Goal: Information Seeking & Learning: Learn about a topic

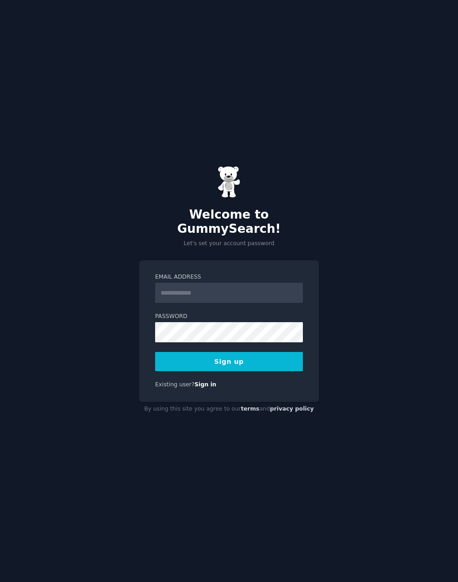
drag, startPoint x: 0, startPoint y: 0, endPoint x: 184, endPoint y: 288, distance: 341.3
click at [184, 288] on input "Email Address" at bounding box center [229, 293] width 148 height 20
type input "**********"
type input "********"
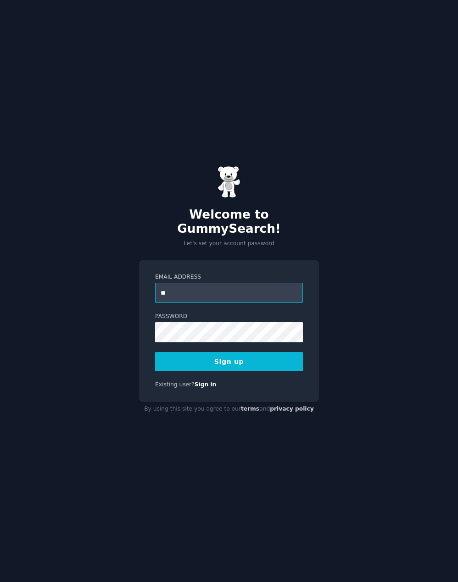
drag, startPoint x: 133, startPoint y: 281, endPoint x: 123, endPoint y: 275, distance: 11.7
click at [123, 275] on div "Welcome to GummySearch! Let's set your account password Email Address ** Passwo…" at bounding box center [229, 291] width 458 height 582
paste input "**********"
type input "**********"
drag, startPoint x: 201, startPoint y: 369, endPoint x: 204, endPoint y: 362, distance: 7.3
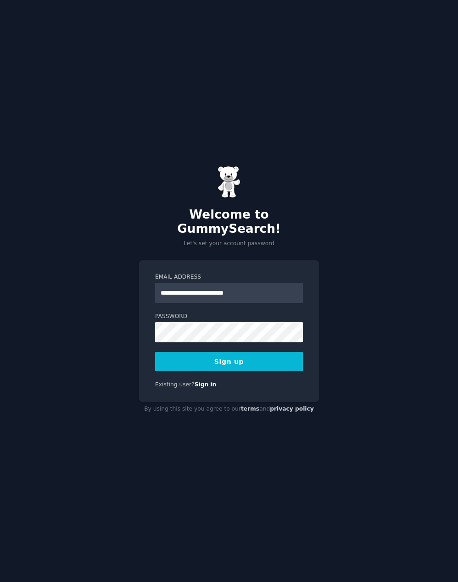
click at [201, 368] on div "**********" at bounding box center [229, 331] width 180 height 142
click at [203, 362] on button "Sign up" at bounding box center [229, 361] width 148 height 19
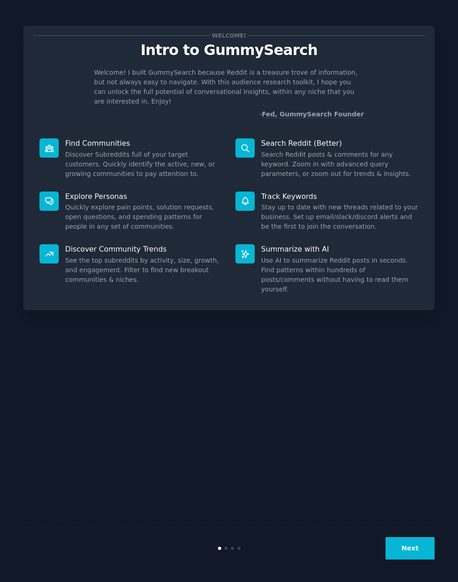
click at [402, 548] on button "Next" at bounding box center [409, 548] width 49 height 22
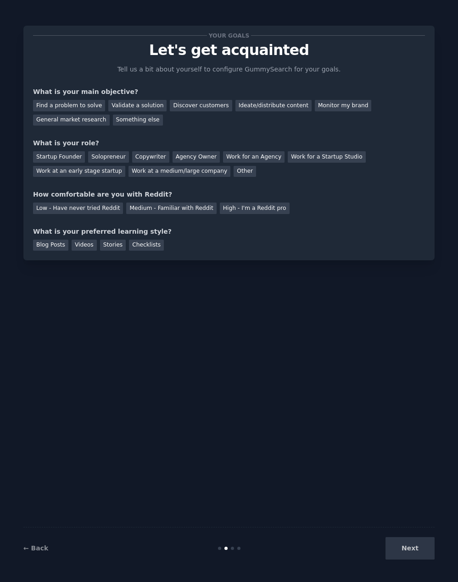
click at [408, 548] on div "Next" at bounding box center [365, 548] width 137 height 22
click at [113, 118] on div "Something else" at bounding box center [138, 120] width 50 height 11
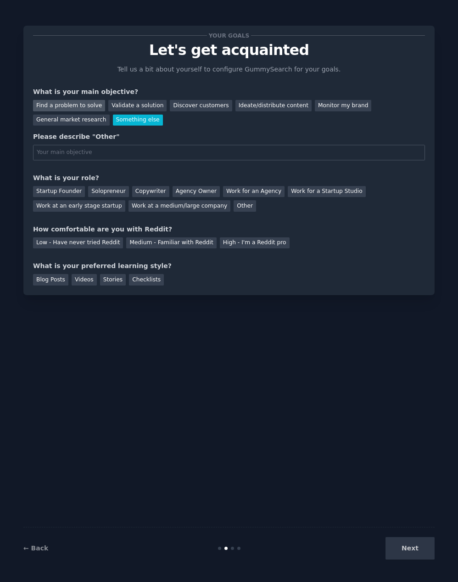
click at [64, 103] on div "Find a problem to solve" at bounding box center [69, 105] width 72 height 11
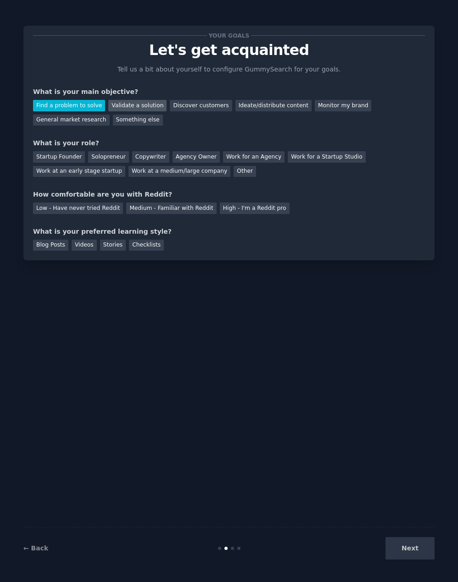
click at [131, 106] on div "Validate a solution" at bounding box center [137, 105] width 58 height 11
click at [132, 157] on div "Copywriter" at bounding box center [150, 156] width 37 height 11
click at [75, 108] on div "Find a problem to solve" at bounding box center [69, 105] width 72 height 11
click at [75, 160] on div "Startup Founder" at bounding box center [59, 156] width 52 height 11
click at [75, 214] on div "Low - Have never tried Reddit" at bounding box center [78, 208] width 90 height 11
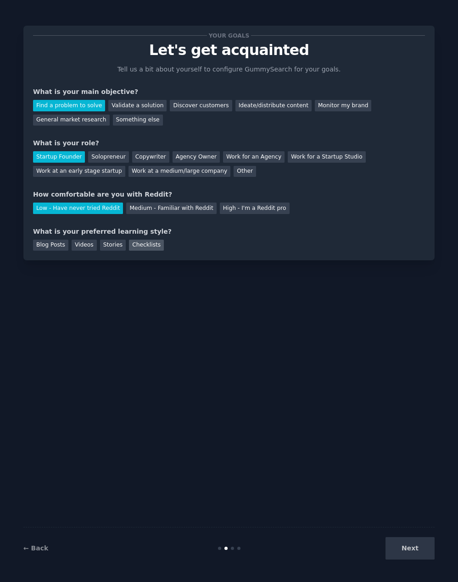
click at [138, 249] on div "Checklists" at bounding box center [146, 245] width 35 height 11
drag, startPoint x: 401, startPoint y: 552, endPoint x: 253, endPoint y: 417, distance: 199.6
click at [400, 551] on button "Next" at bounding box center [409, 548] width 49 height 22
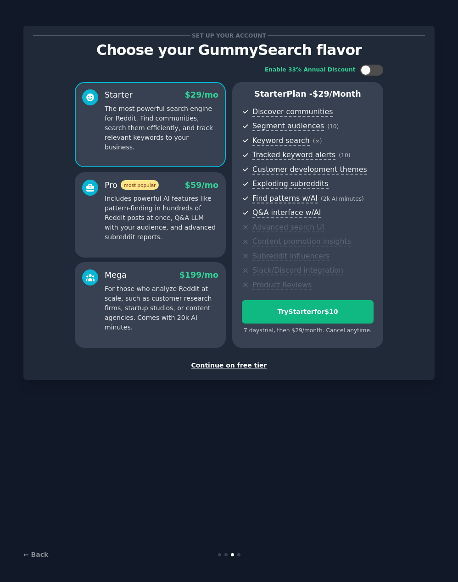
click at [245, 367] on div "Continue on free tier" at bounding box center [229, 366] width 392 height 10
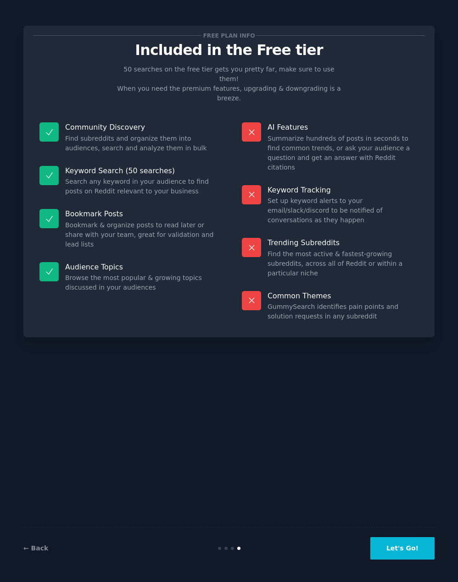
click at [419, 548] on button "Let's Go!" at bounding box center [402, 548] width 64 height 22
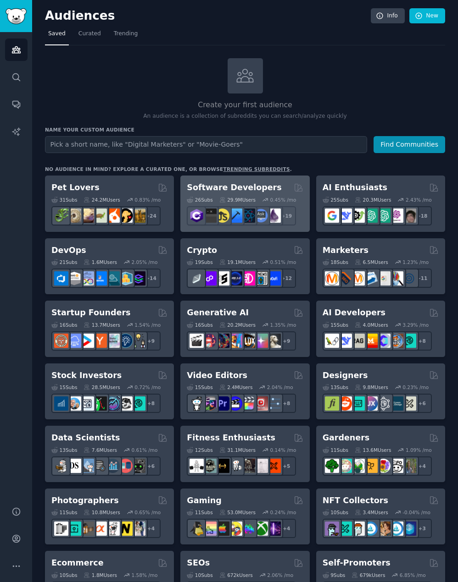
click at [226, 182] on h2 "Software Developers" at bounding box center [234, 187] width 94 height 11
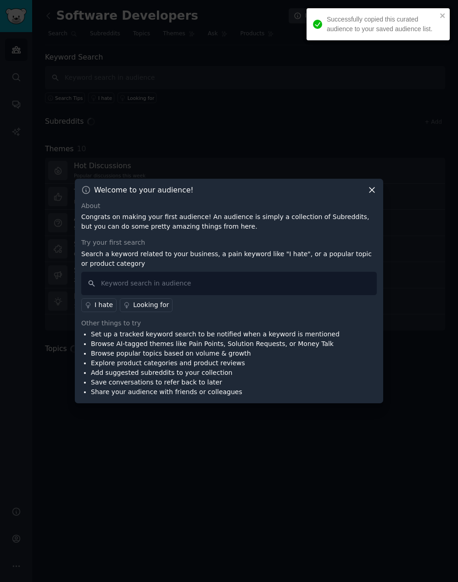
click at [373, 189] on icon at bounding box center [372, 190] width 10 height 10
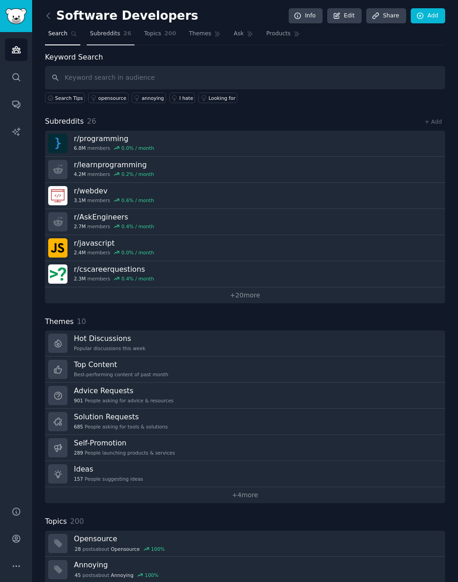
click at [97, 36] on span "Subreddits" at bounding box center [105, 34] width 30 height 8
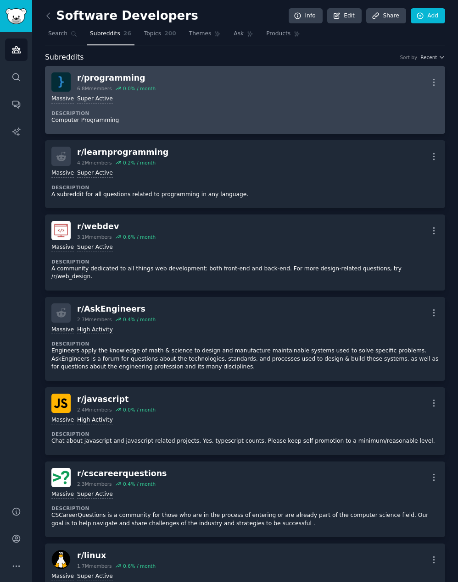
click at [146, 82] on div "r/ programming" at bounding box center [116, 77] width 78 height 11
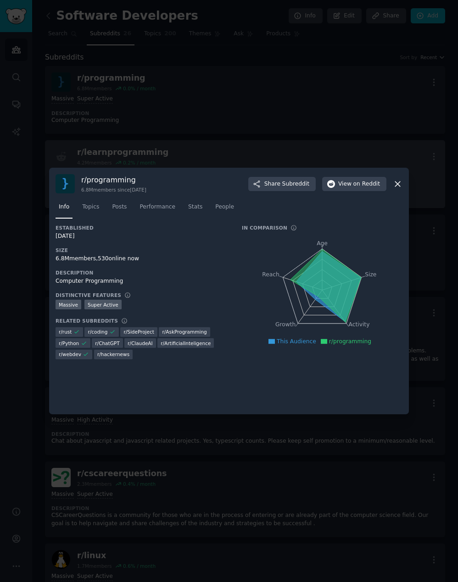
drag, startPoint x: 310, startPoint y: 140, endPoint x: 328, endPoint y: 155, distance: 23.1
click at [310, 140] on div at bounding box center [229, 291] width 458 height 582
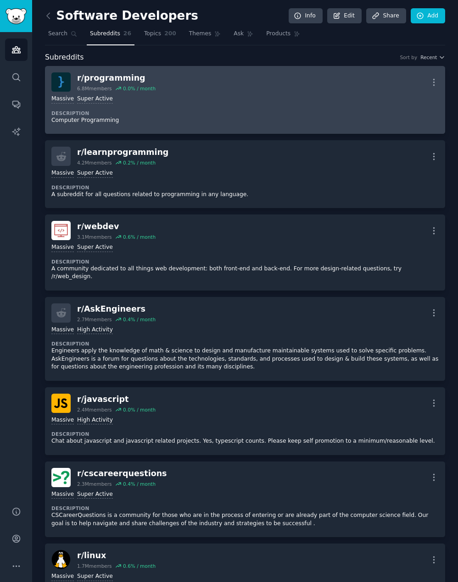
click at [153, 102] on div "Massive Super Active" at bounding box center [244, 99] width 387 height 9
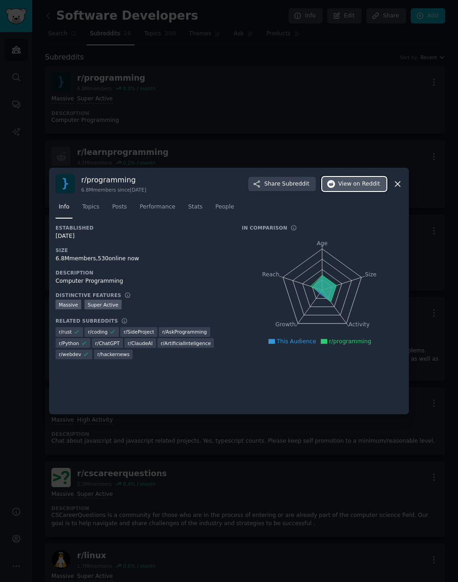
click at [369, 182] on span "on Reddit" at bounding box center [366, 184] width 27 height 8
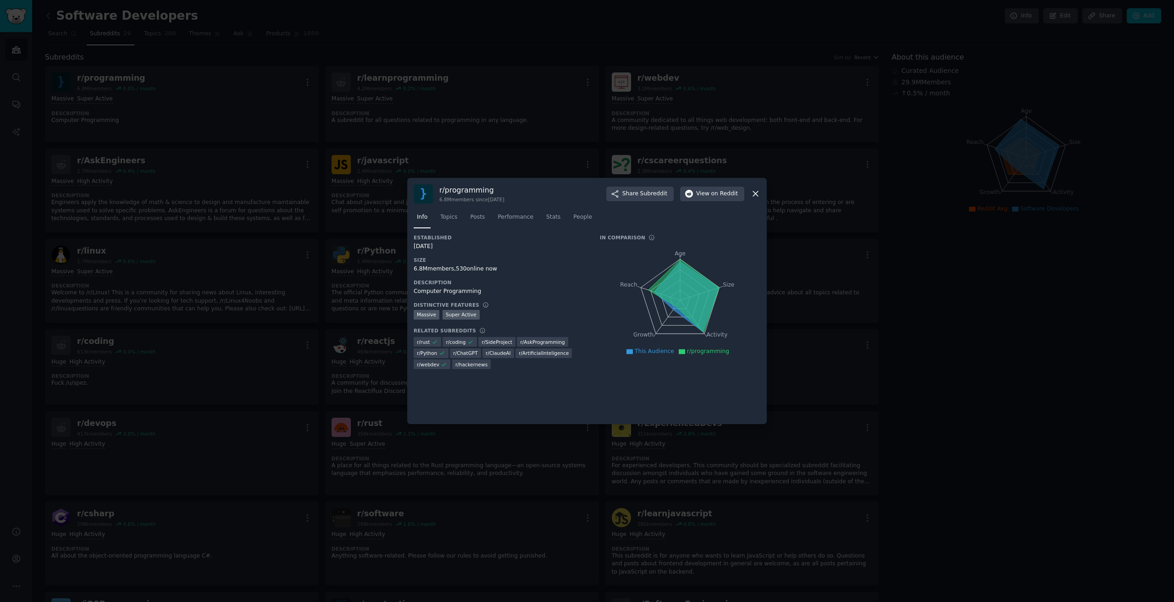
click at [457, 196] on icon at bounding box center [756, 194] width 10 height 10
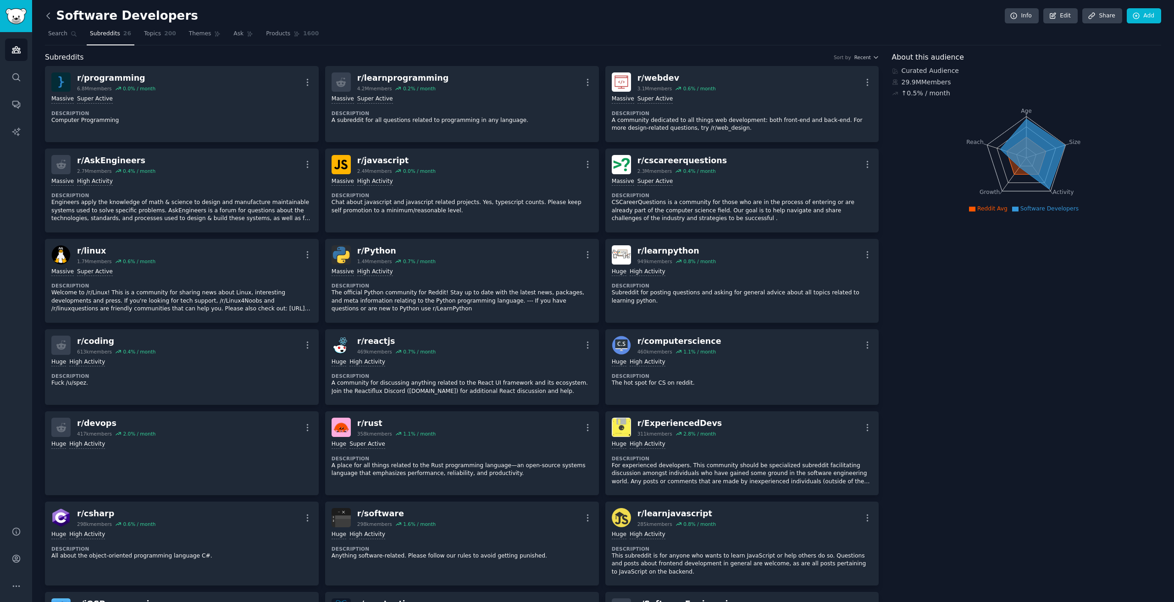
click at [49, 13] on icon at bounding box center [48, 16] width 3 height 6
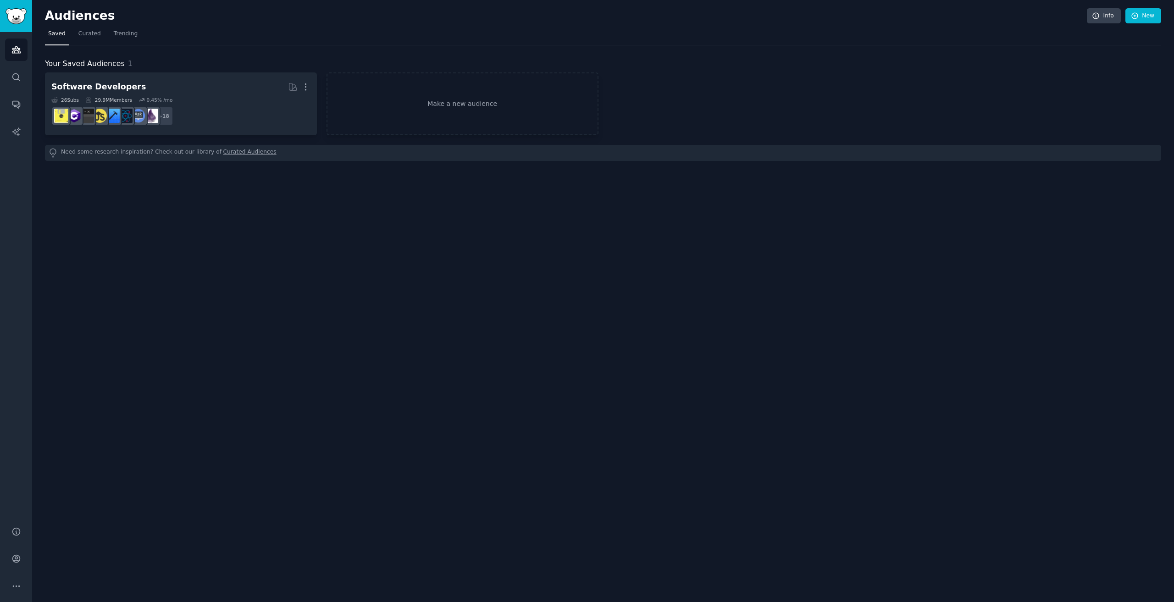
click at [29, 69] on div "Audiences Search Conversations AI Reports" at bounding box center [16, 273] width 32 height 483
click at [17, 79] on icon "Sidebar" at bounding box center [15, 76] width 7 height 7
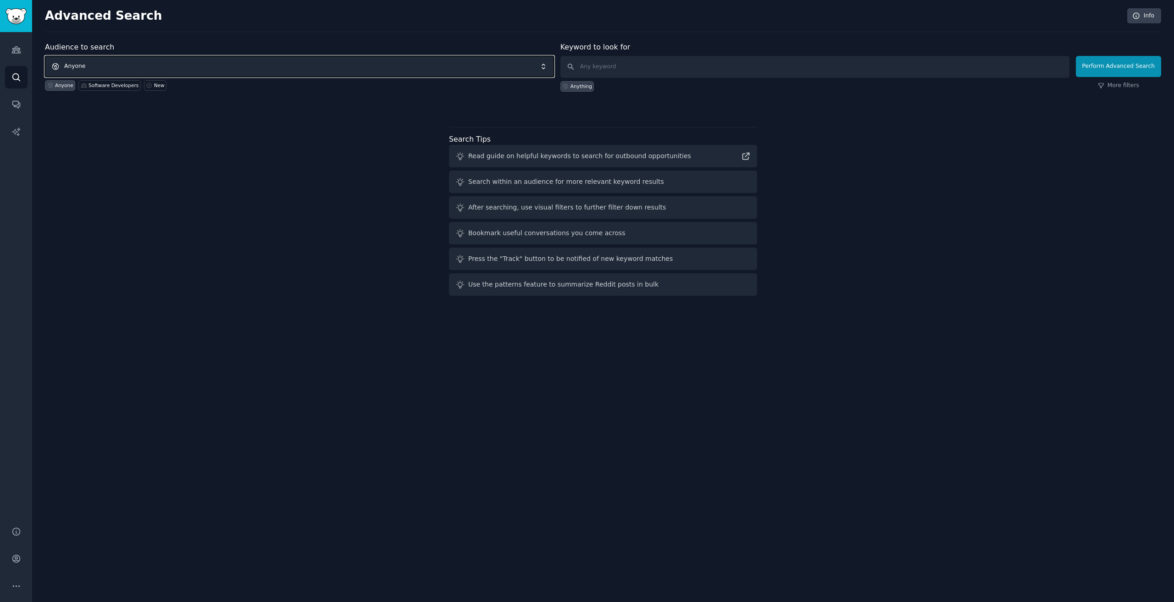
click at [226, 63] on span "Anyone" at bounding box center [299, 66] width 509 height 21
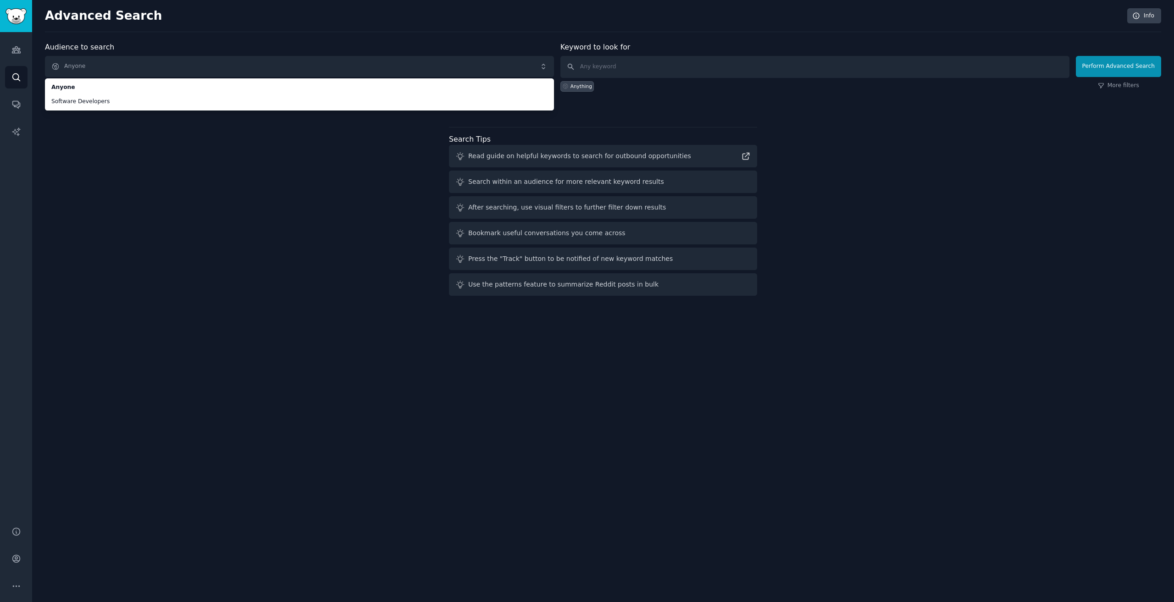
click at [179, 201] on div "Audience to search Anyone Anyone Software Developers Anyone Software Developers…" at bounding box center [603, 171] width 1116 height 258
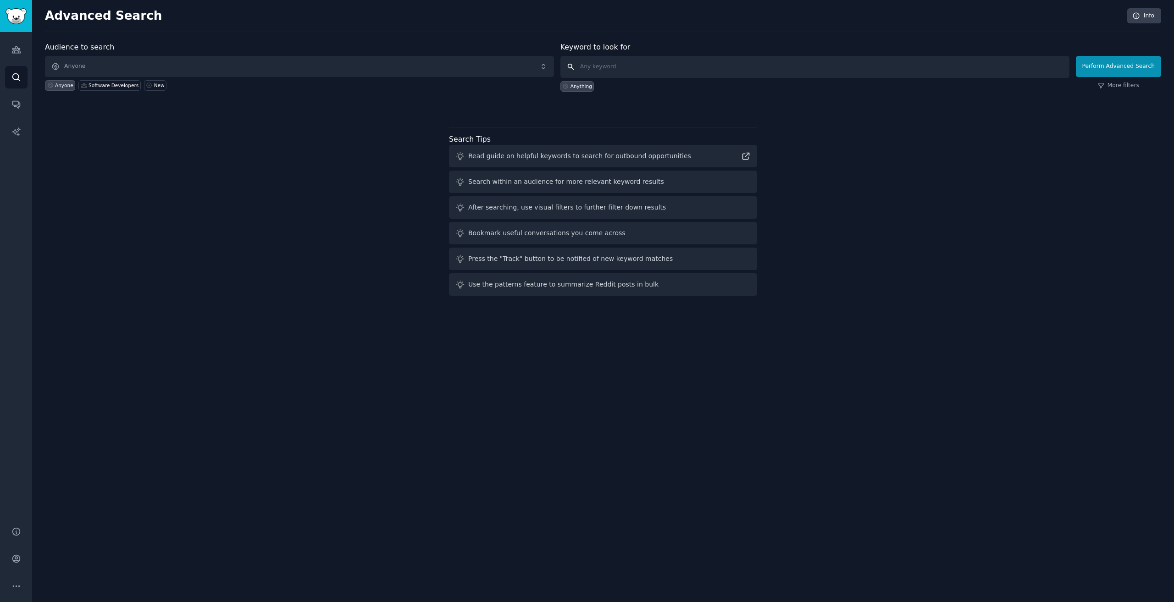
click at [457, 73] on input "text" at bounding box center [814, 67] width 509 height 22
type input "pain and anger"
click button "Perform Advanced Search" at bounding box center [1118, 66] width 85 height 21
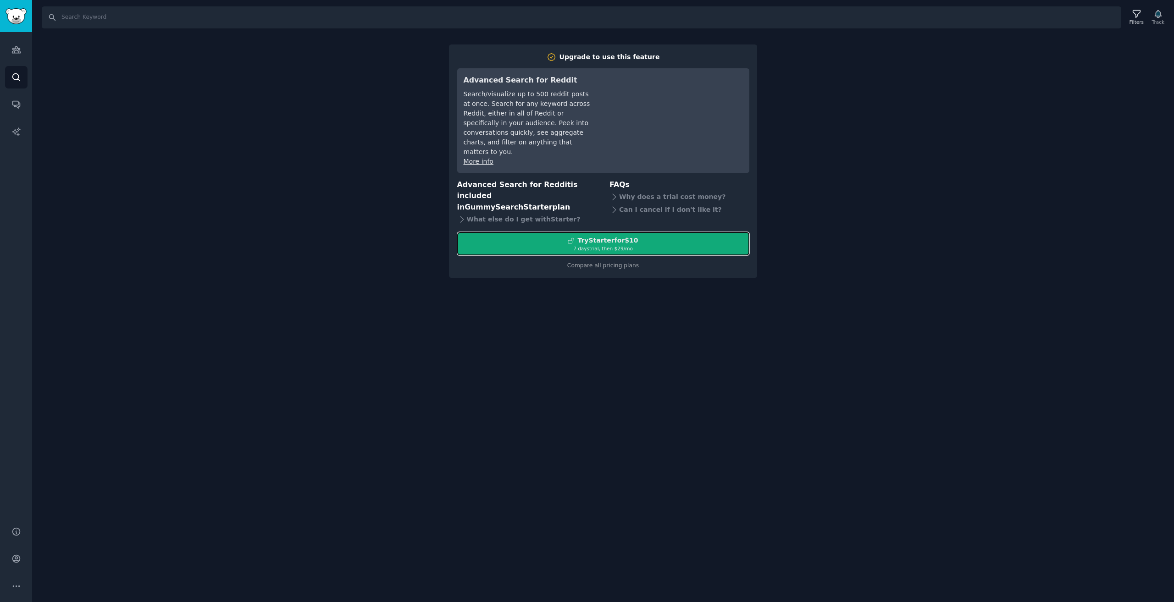
click at [457, 233] on button "Try Starter for $10 7 days trial, then $ 29 /mo" at bounding box center [603, 243] width 292 height 23
click at [19, 50] on icon "Sidebar" at bounding box center [16, 50] width 10 height 10
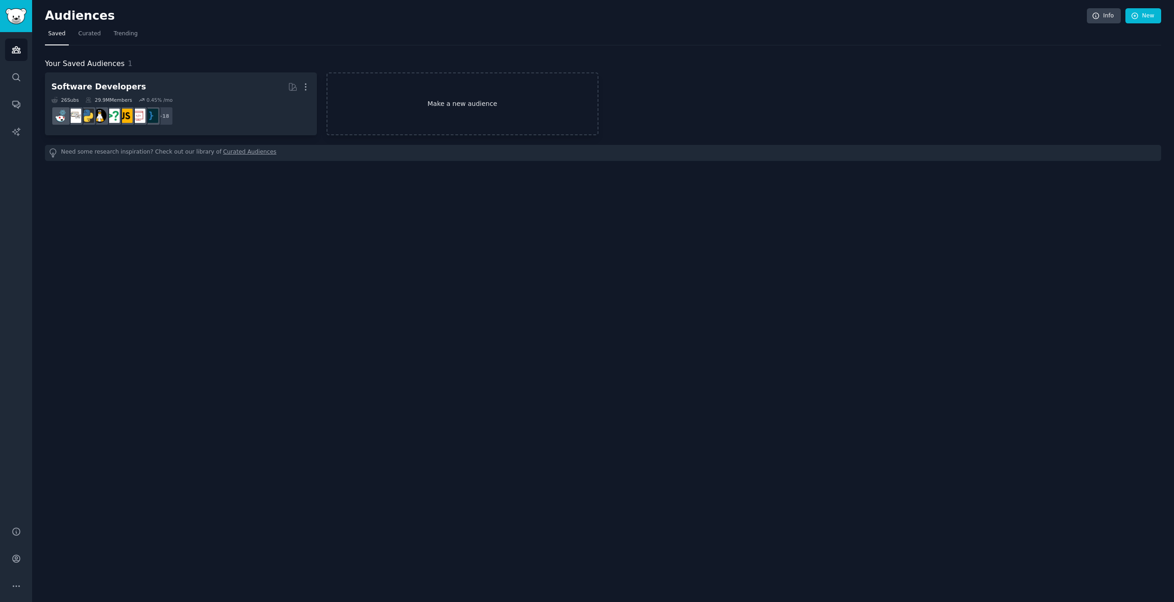
click at [389, 122] on link "Make a new audience" at bounding box center [463, 103] width 272 height 63
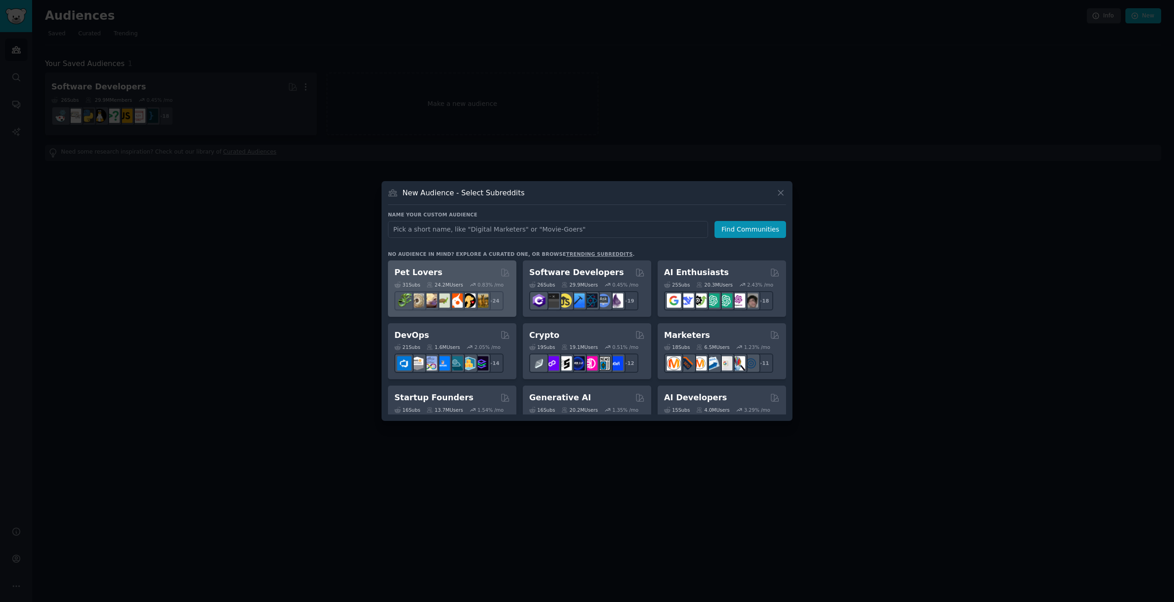
click at [468, 272] on div "Pet Lovers Curated by GummySearch" at bounding box center [452, 272] width 116 height 11
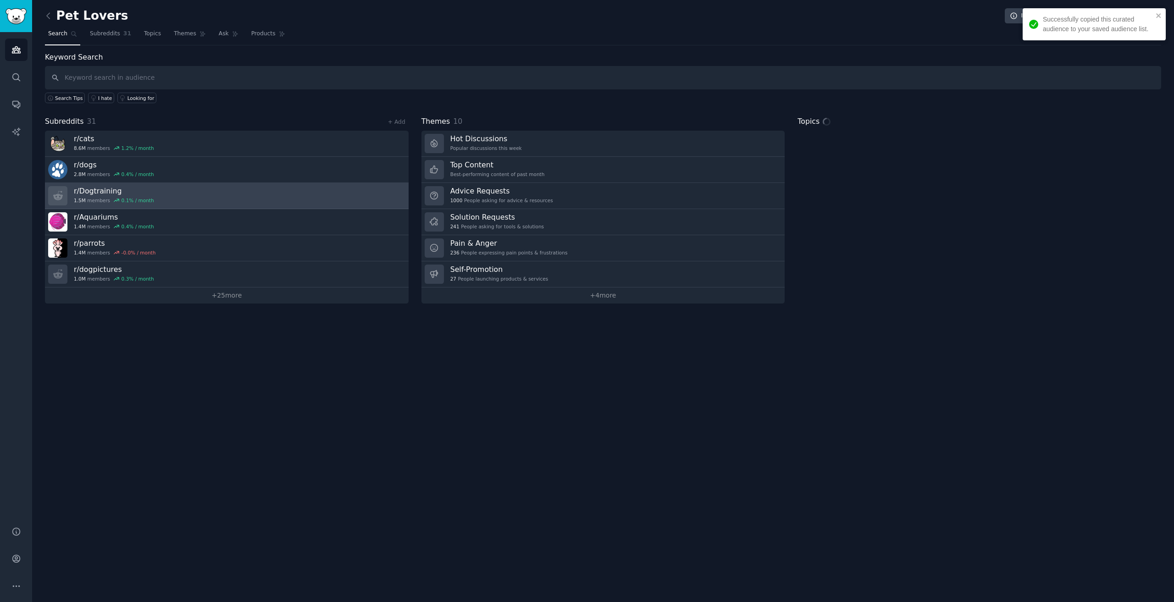
click at [133, 192] on h3 "r/ Dogtraining" at bounding box center [114, 191] width 80 height 10
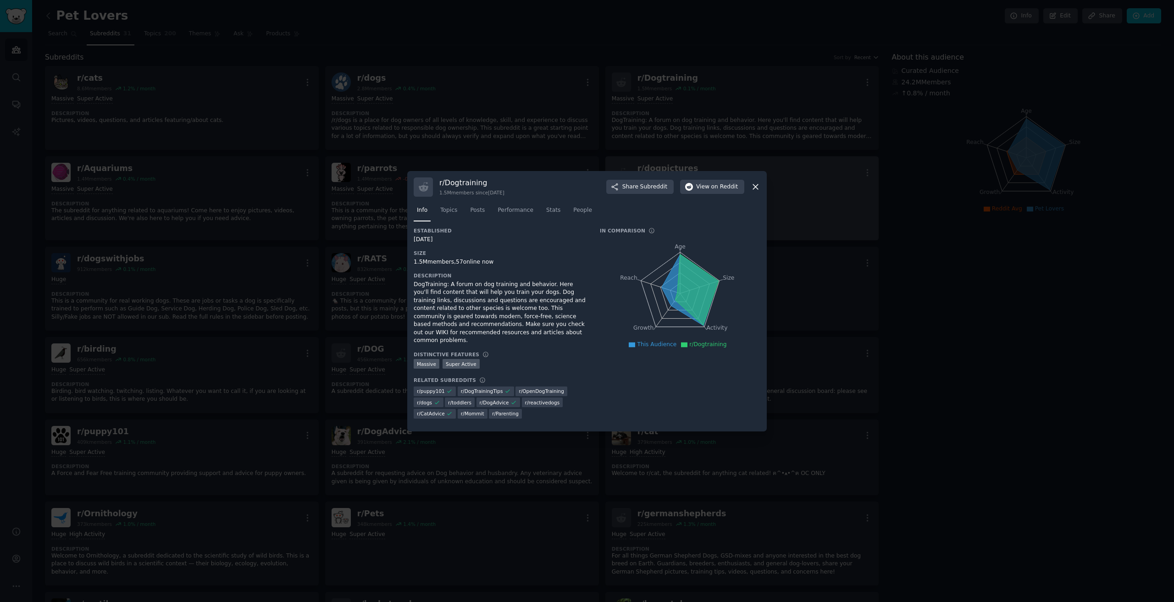
drag, startPoint x: 754, startPoint y: 187, endPoint x: 692, endPoint y: 178, distance: 63.0
click at [753, 188] on icon at bounding box center [756, 187] width 10 height 10
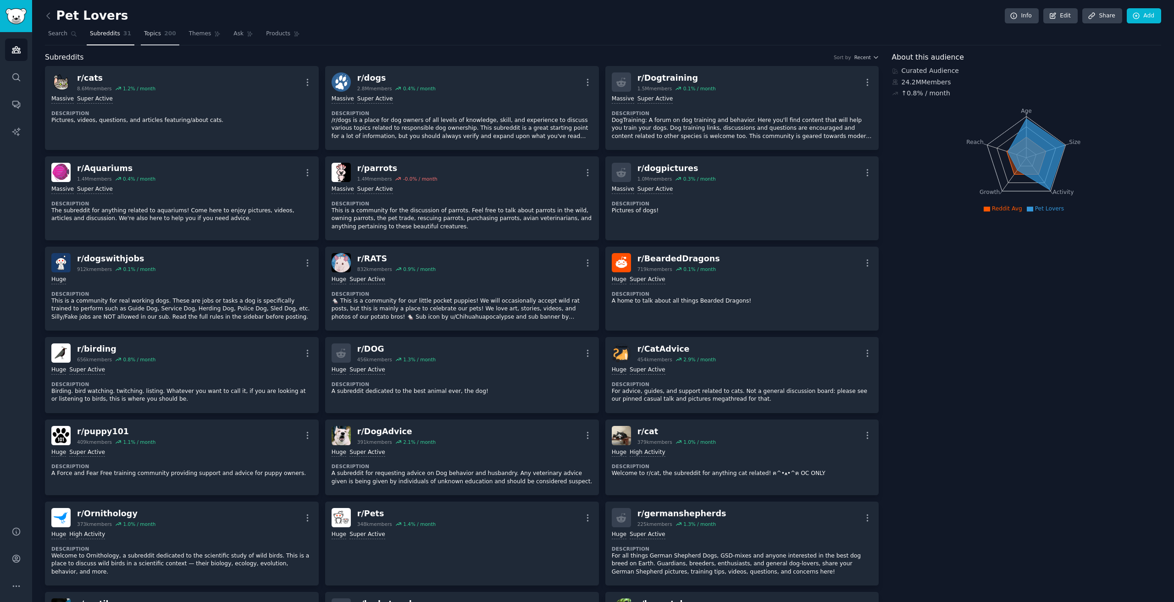
click at [151, 37] on span "Topics" at bounding box center [152, 34] width 17 height 8
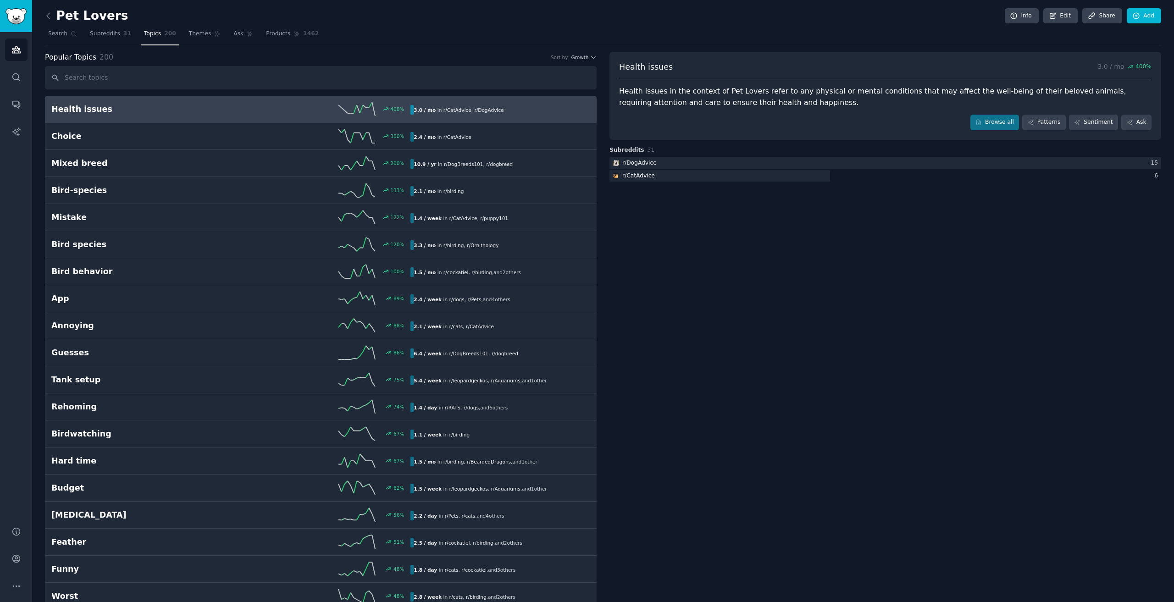
click at [289, 116] on link "Health issues 400 % 3.0 / mo in r/ CatAdvice , r/ DogAdvice" at bounding box center [321, 109] width 552 height 27
click at [422, 111] on b "3.0 / mo" at bounding box center [425, 110] width 22 height 6
click at [422, 112] on b "3.0 / mo" at bounding box center [425, 110] width 22 height 6
click at [298, 100] on link "Health issues 400 % 3.0 / mo in r/ CatAdvice , r/ DogAdvice" at bounding box center [321, 109] width 552 height 27
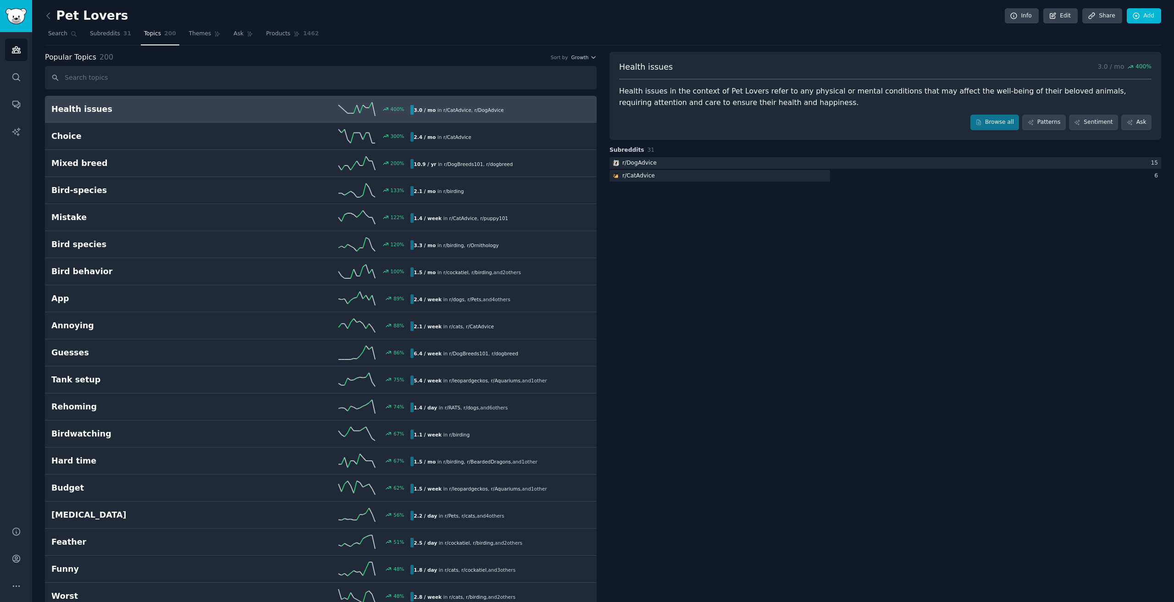
drag, startPoint x: 84, startPoint y: 120, endPoint x: 89, endPoint y: 113, distance: 7.6
click at [85, 119] on link "Health issues 400 % 3.0 / mo in r/ CatAdvice , r/ DogAdvice" at bounding box center [321, 109] width 552 height 27
click at [89, 113] on h2 "Health issues" at bounding box center [141, 109] width 180 height 11
drag, startPoint x: 89, startPoint y: 111, endPoint x: 665, endPoint y: 250, distance: 592.4
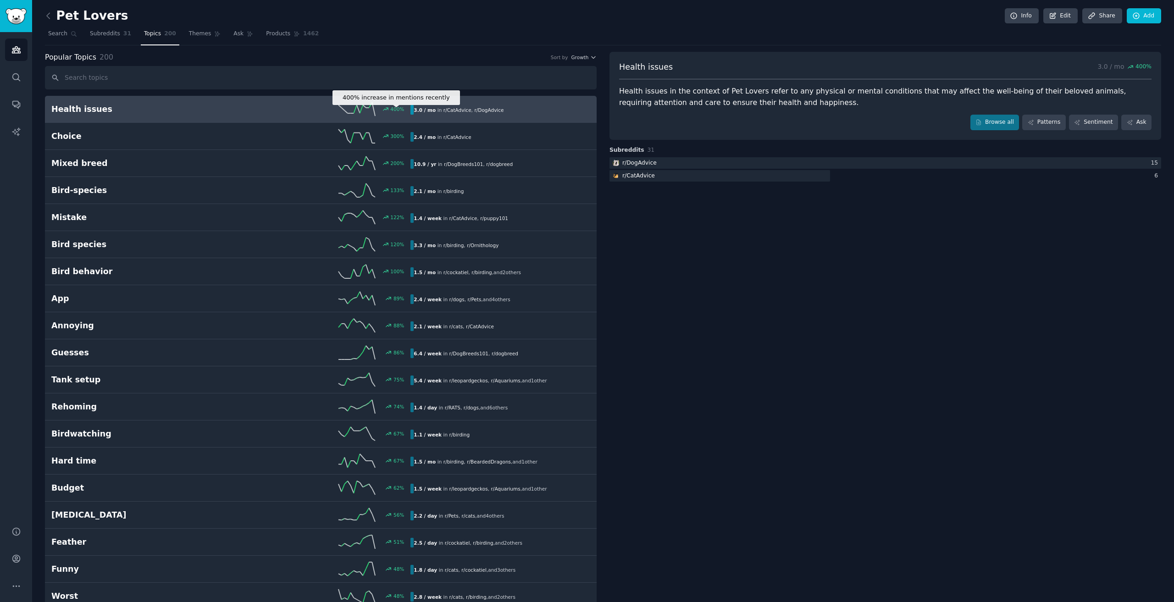
click at [400, 111] on div "400 %" at bounding box center [397, 109] width 14 height 6
click at [428, 112] on b "3.0 / mo" at bounding box center [425, 110] width 22 height 6
click at [404, 108] on div "400 %" at bounding box center [321, 109] width 180 height 14
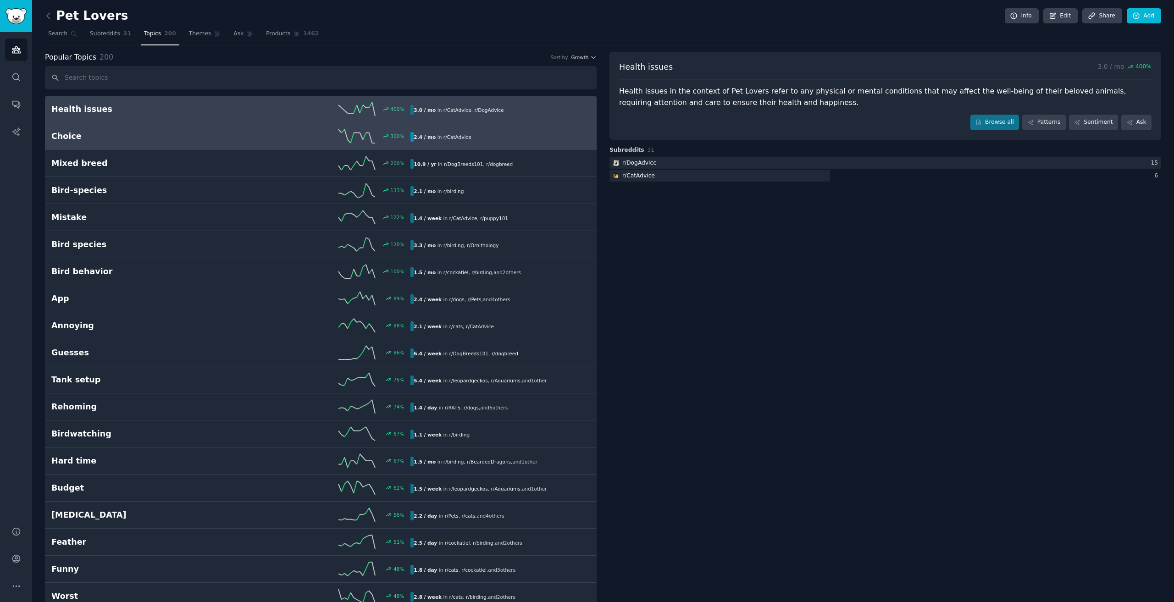
click at [67, 139] on h2 "Choice" at bounding box center [141, 136] width 180 height 11
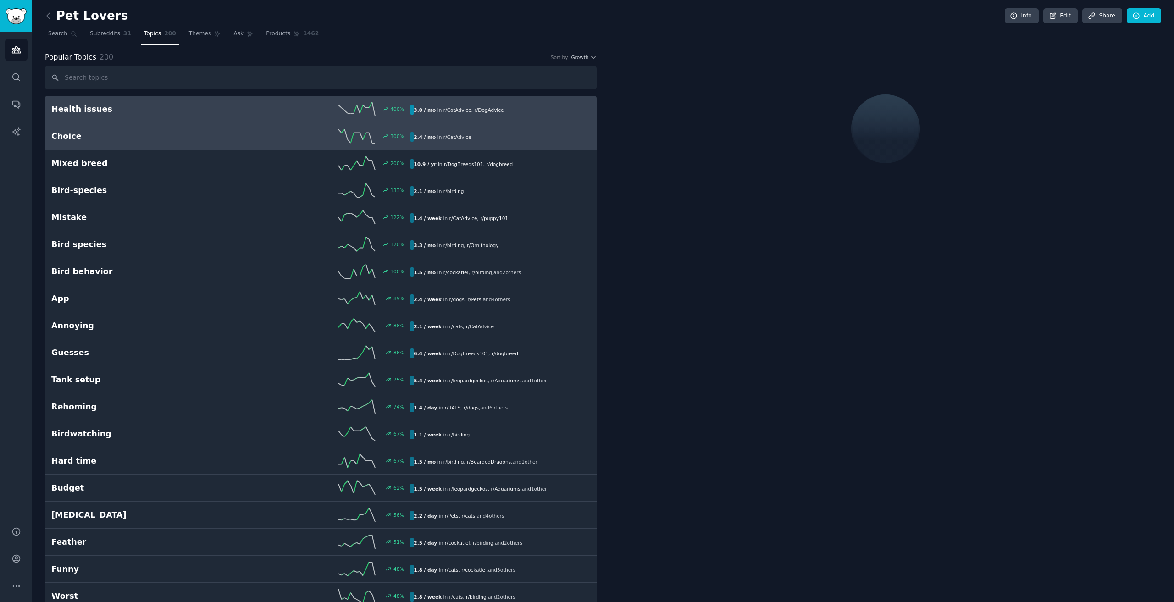
click at [84, 110] on h2 "Health issues" at bounding box center [141, 109] width 180 height 11
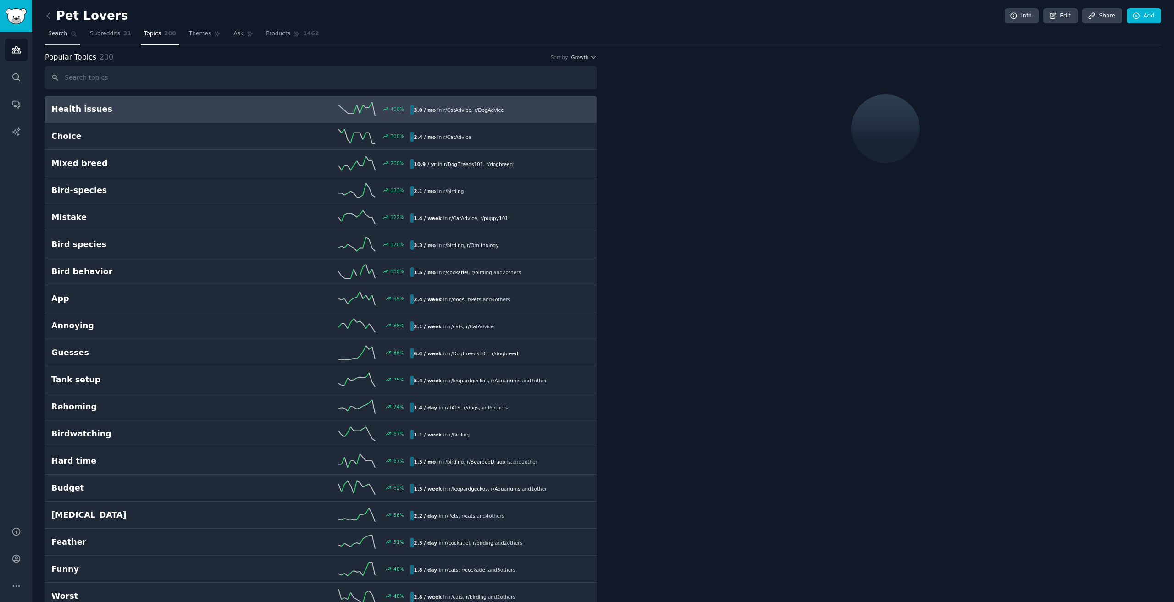
click at [55, 42] on link "Search" at bounding box center [62, 36] width 35 height 19
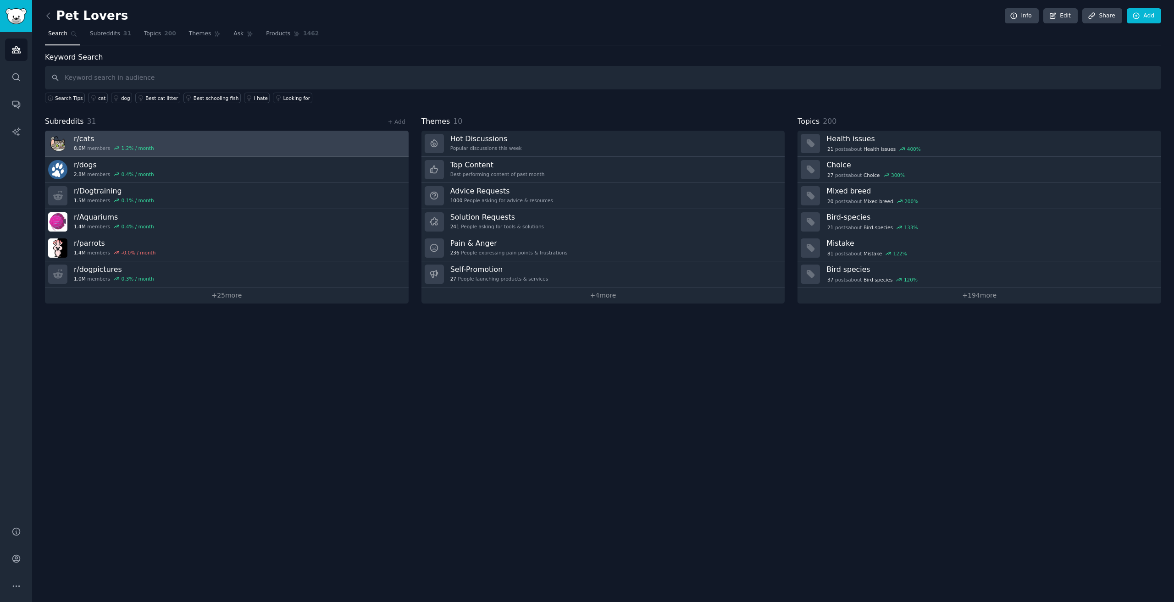
click at [186, 144] on link "r/ cats 8.6M members 1.2 % / month" at bounding box center [227, 144] width 364 height 26
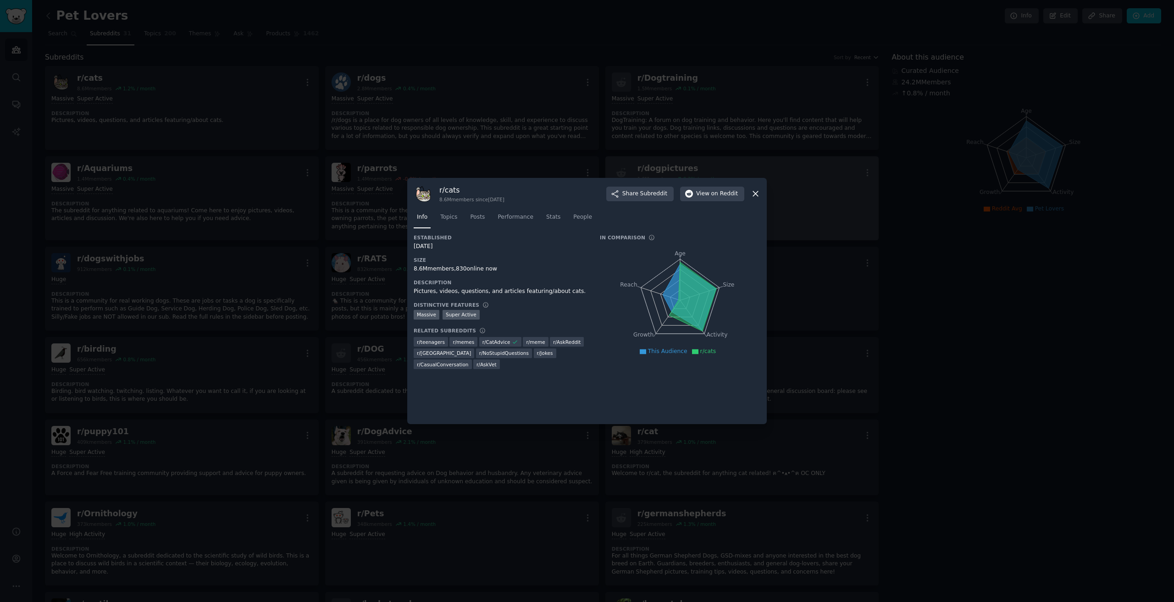
drag, startPoint x: 752, startPoint y: 192, endPoint x: 669, endPoint y: 173, distance: 84.6
click at [751, 192] on icon at bounding box center [756, 194] width 10 height 10
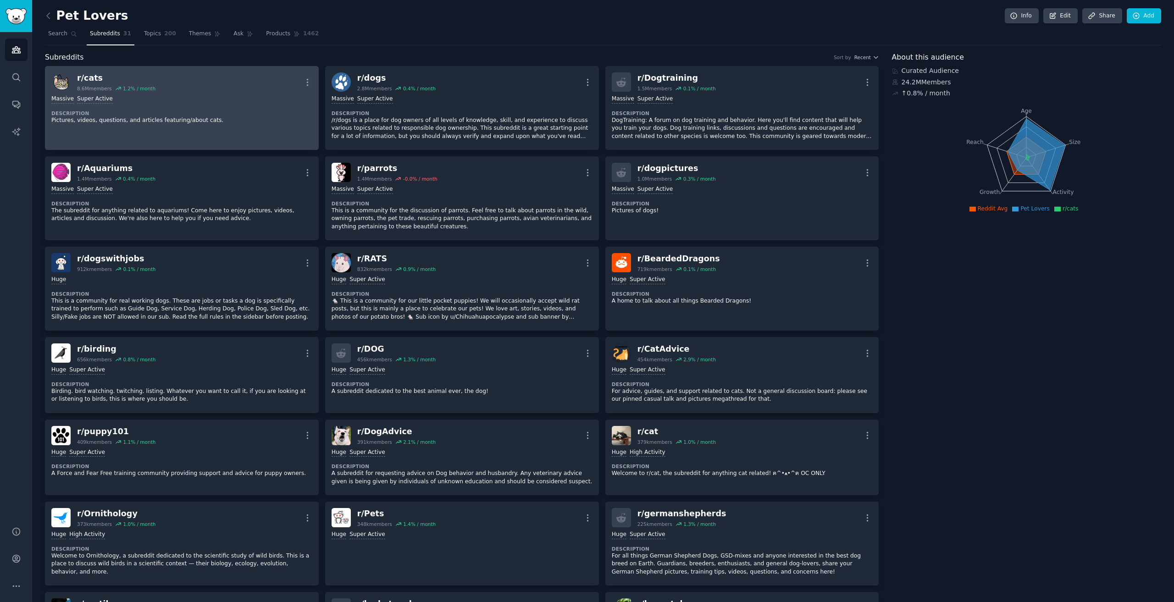
click at [153, 90] on div "r/ cats 8.6M members 1.2 % / month More" at bounding box center [181, 81] width 261 height 19
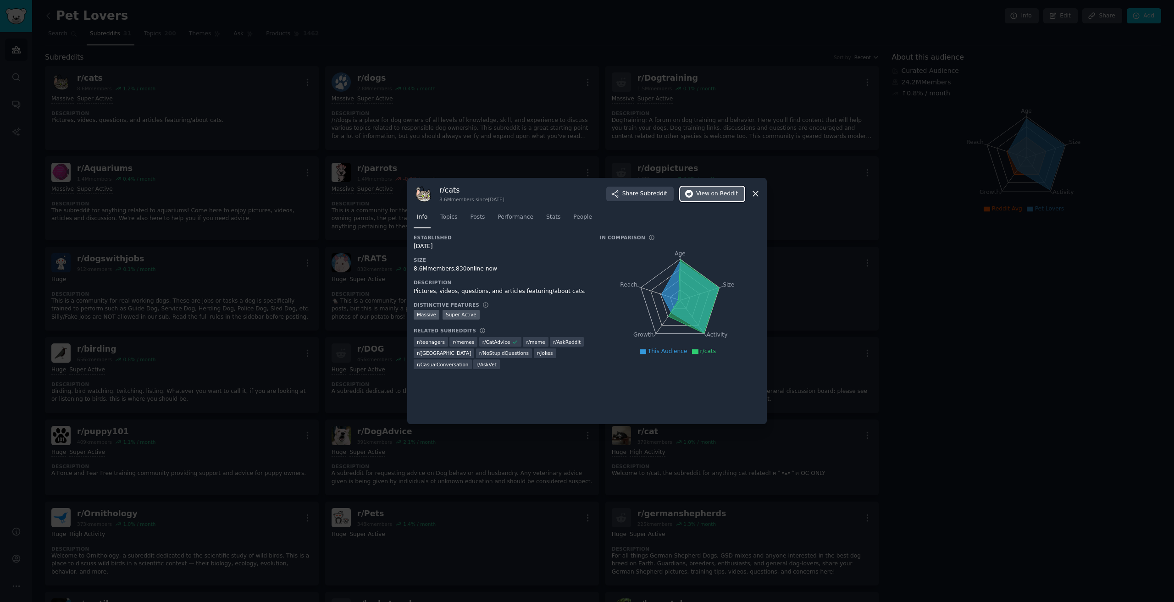
click at [729, 194] on span "on Reddit" at bounding box center [724, 194] width 27 height 8
